Goal: Use online tool/utility: Utilize a website feature to perform a specific function

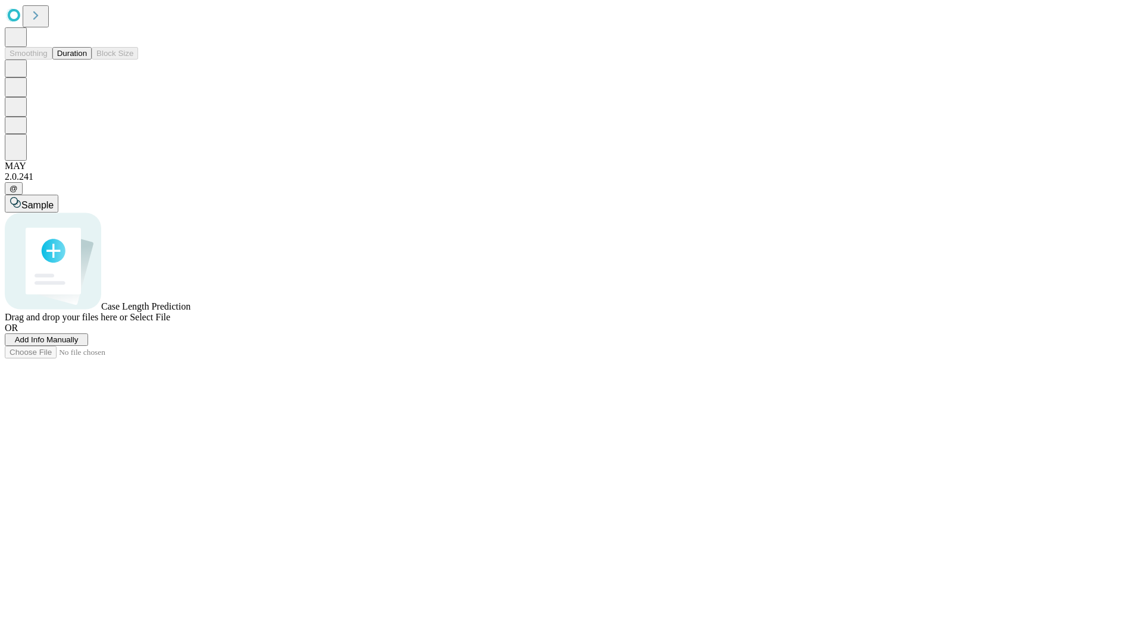
click at [87, 60] on button "Duration" at bounding box center [71, 53] width 39 height 12
click at [54, 200] on span "Sample" at bounding box center [37, 205] width 32 height 10
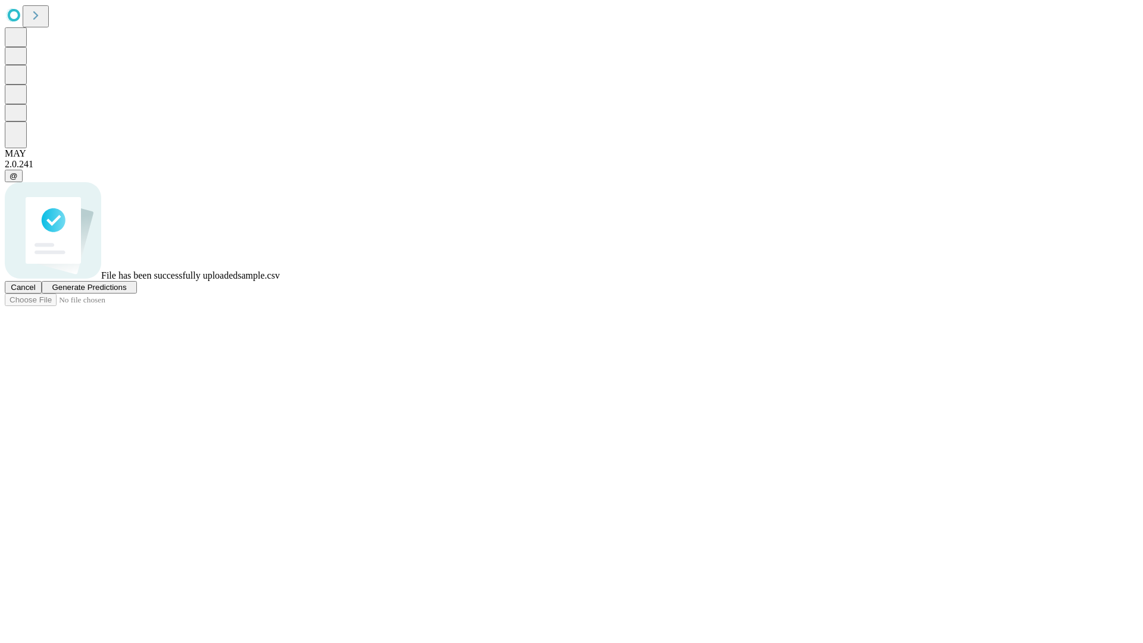
click at [126, 292] on span "Generate Predictions" at bounding box center [89, 287] width 74 height 9
